Goal: Information Seeking & Learning: Find specific page/section

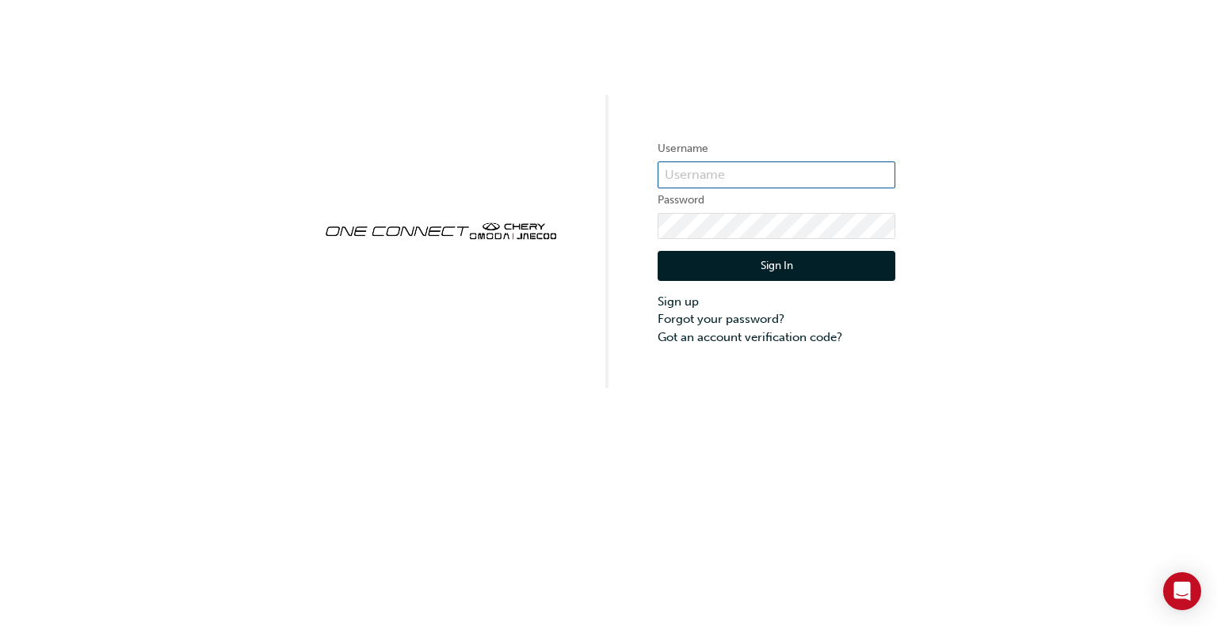
type input "chau2084"
click at [789, 268] on button "Sign In" at bounding box center [776, 266] width 238 height 30
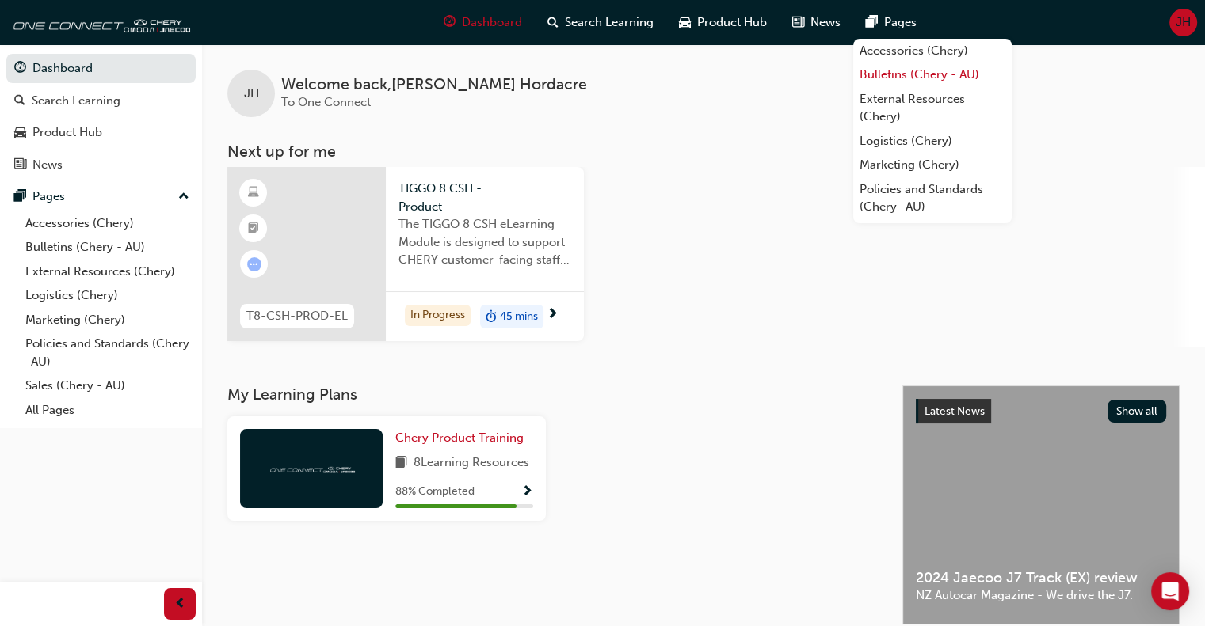
click at [924, 78] on link "Bulletins (Chery - AU)" at bounding box center [932, 75] width 158 height 25
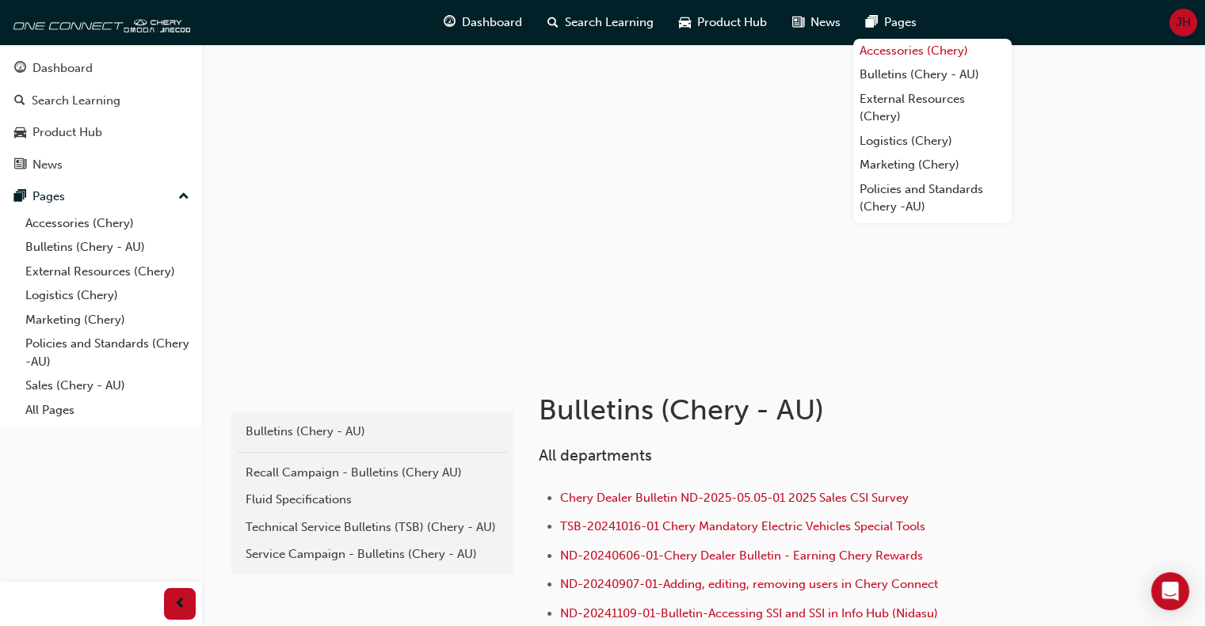
click at [914, 50] on link "Accessories (Chery)" at bounding box center [932, 51] width 158 height 25
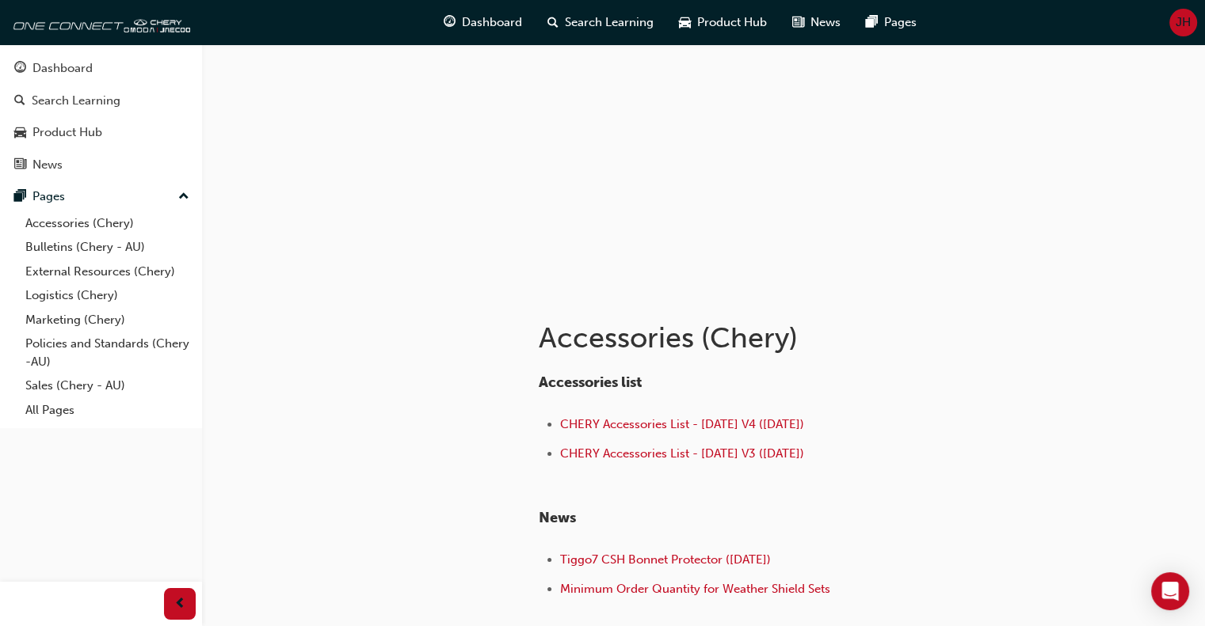
scroll to position [158, 0]
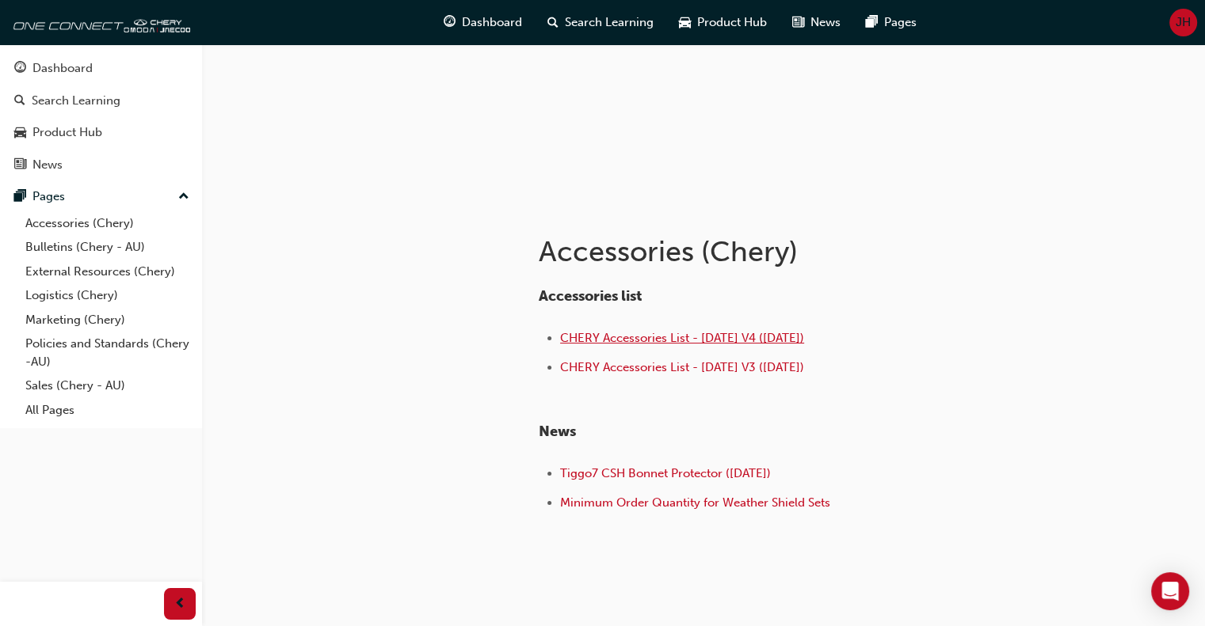
click at [757, 337] on span "CHERY Accessories List - [DATE] V4 ([DATE])" at bounding box center [682, 338] width 244 height 14
